Goal: Browse casually

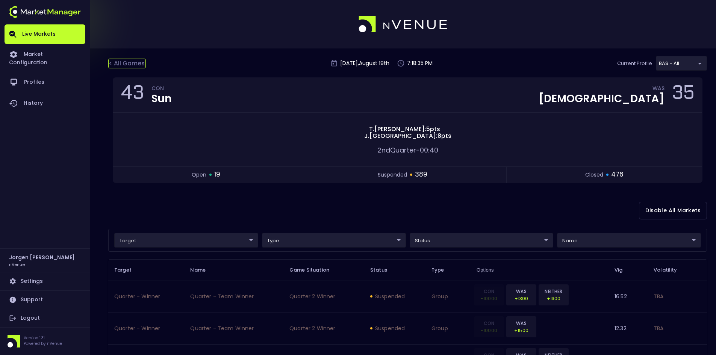
click at [128, 64] on div "< All Games" at bounding box center [127, 64] width 38 height 10
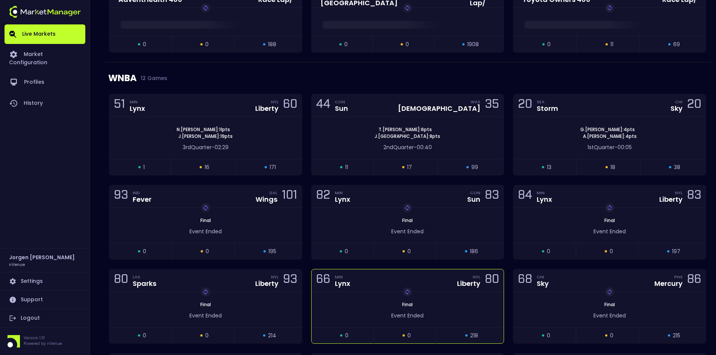
scroll to position [413, 0]
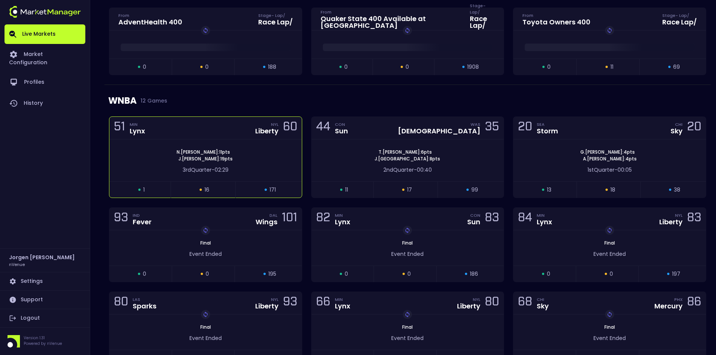
click at [263, 154] on div "[PERSON_NAME] : 11 pts [PERSON_NAME] : 19 pts" at bounding box center [205, 156] width 192 height 14
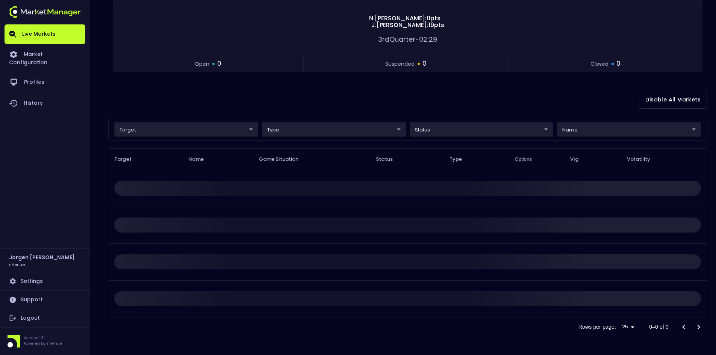
scroll to position [0, 0]
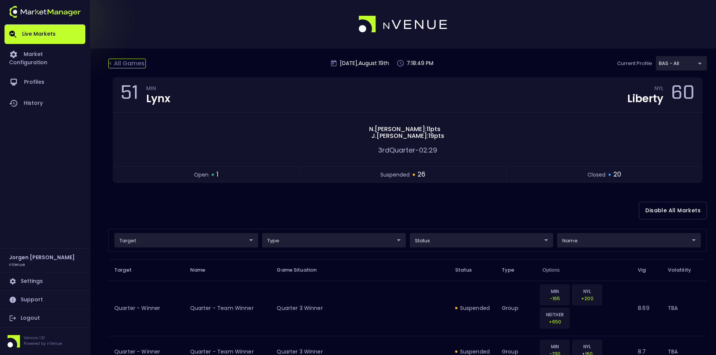
click at [130, 65] on div "< All Games" at bounding box center [127, 64] width 38 height 10
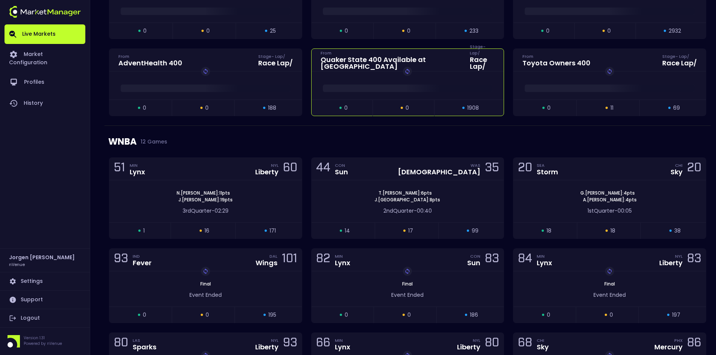
scroll to position [376, 0]
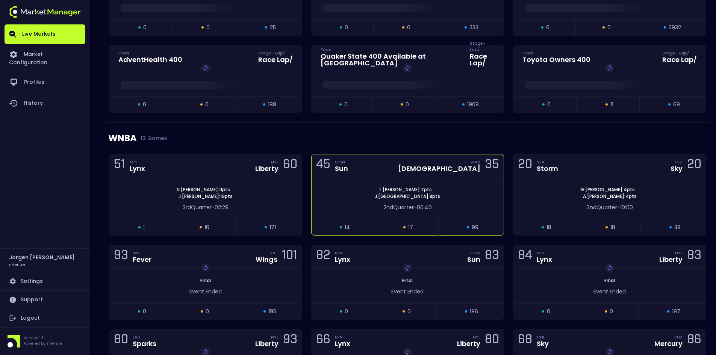
click at [347, 196] on div "[PERSON_NAME] : 7 pts J . [GEOGRAPHIC_DATA] : 8 pts" at bounding box center [408, 193] width 192 height 14
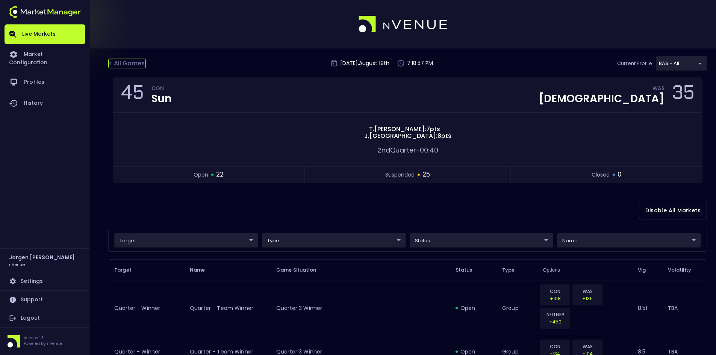
click at [136, 64] on div "< All Games" at bounding box center [127, 64] width 38 height 10
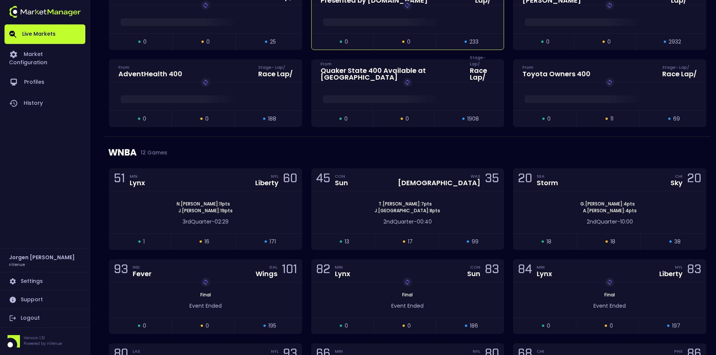
scroll to position [376, 0]
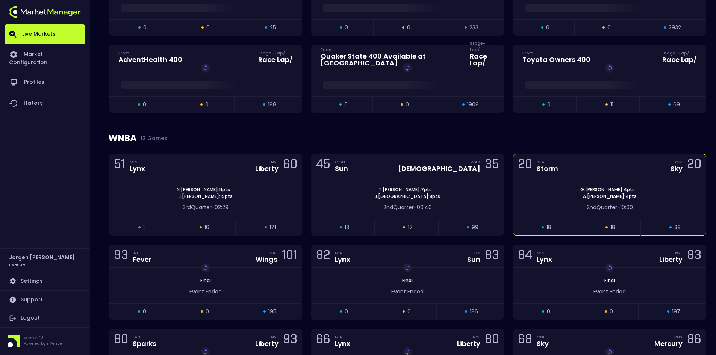
click at [537, 191] on div "[PERSON_NAME] : 4 pts [PERSON_NAME] : 4 pts" at bounding box center [609, 193] width 192 height 14
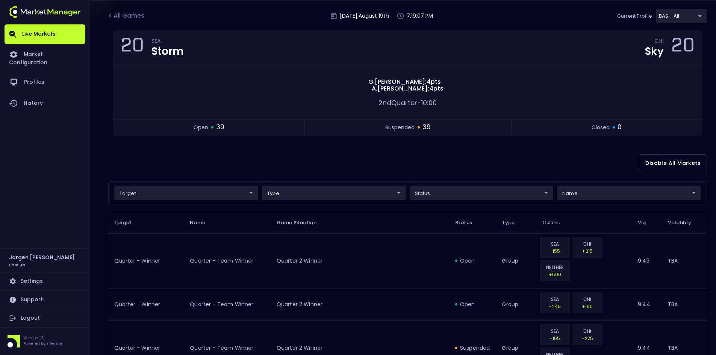
scroll to position [0, 0]
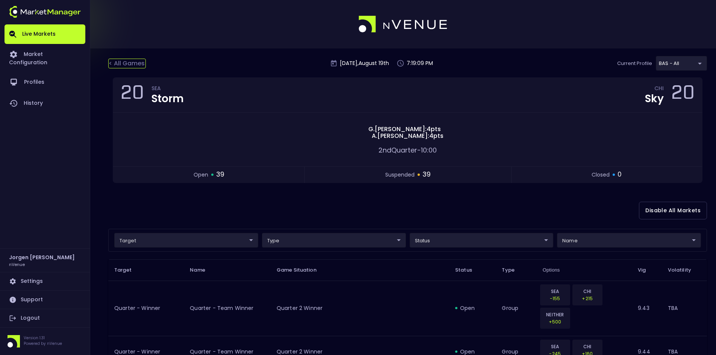
click at [135, 64] on div "< All Games" at bounding box center [127, 64] width 38 height 10
